Goal: Transaction & Acquisition: Purchase product/service

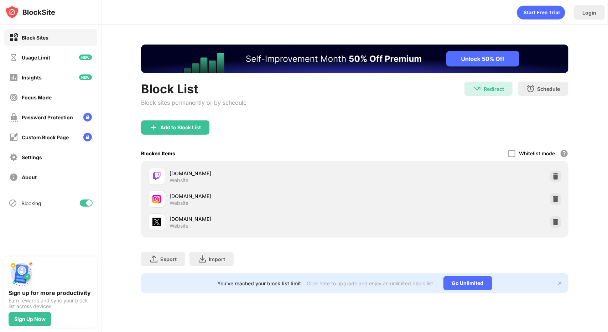
click at [89, 202] on div at bounding box center [89, 203] width 6 height 6
click at [88, 207] on div "Blocking" at bounding box center [50, 203] width 93 height 17
click at [479, 49] on img "Banner Message" at bounding box center [355, 58] width 428 height 29
